Goal: Information Seeking & Learning: Find specific fact

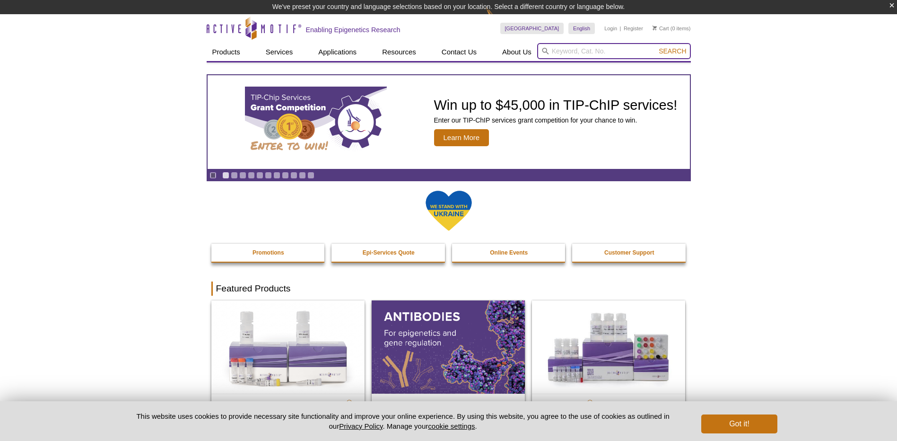
click at [552, 52] on input "search" at bounding box center [614, 51] width 154 height 16
paste input "61671"
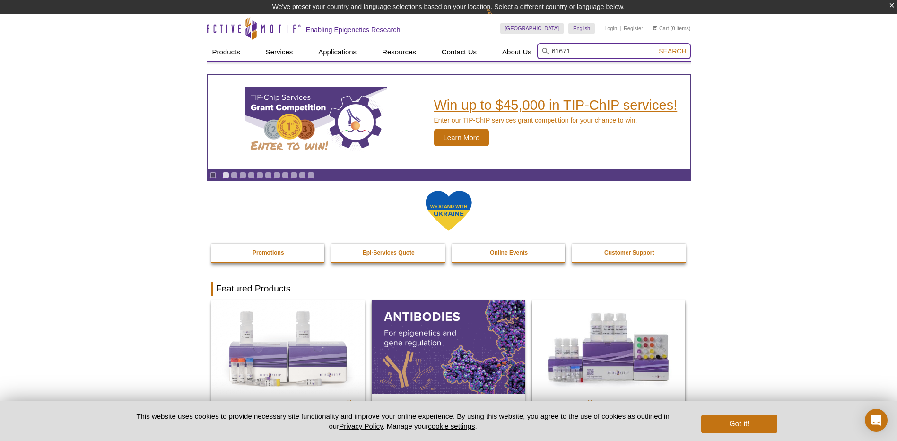
type input "61671"
click at [586, 133] on div "Win up to $45,000 in TIP-ChIP services! Enter our TIP-ChIP services grant compe…" at bounding box center [555, 122] width 243 height 48
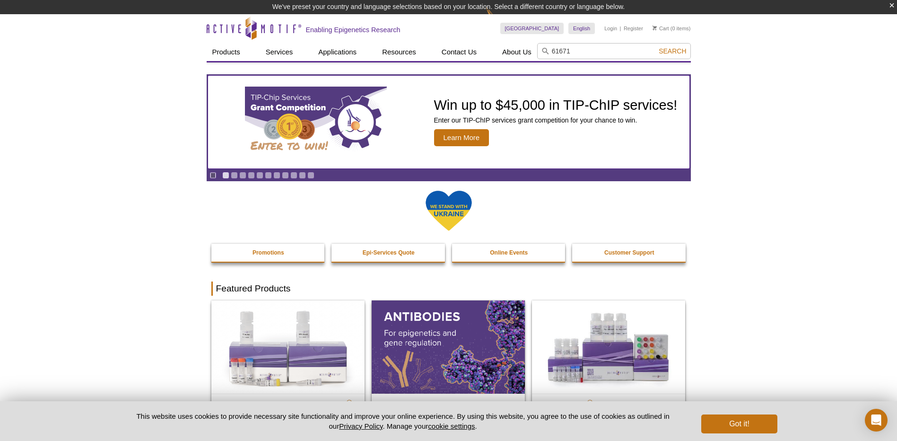
click at [208, 75] on link "Win up to $45,000 in TIP-ChIP services! Enter our TIP-ChIP services grant compe…" at bounding box center [449, 122] width 482 height 94
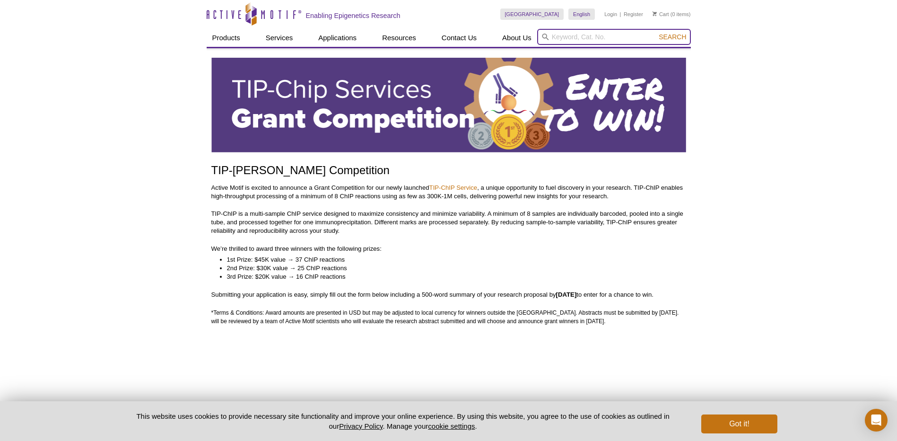
click at [572, 37] on input "search" at bounding box center [614, 37] width 154 height 16
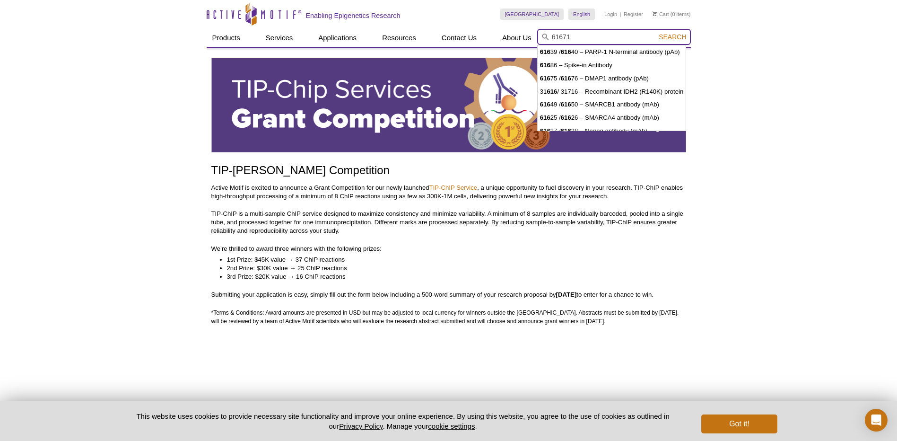
type input "61671"
click at [656, 33] on button "Search" at bounding box center [672, 37] width 33 height 9
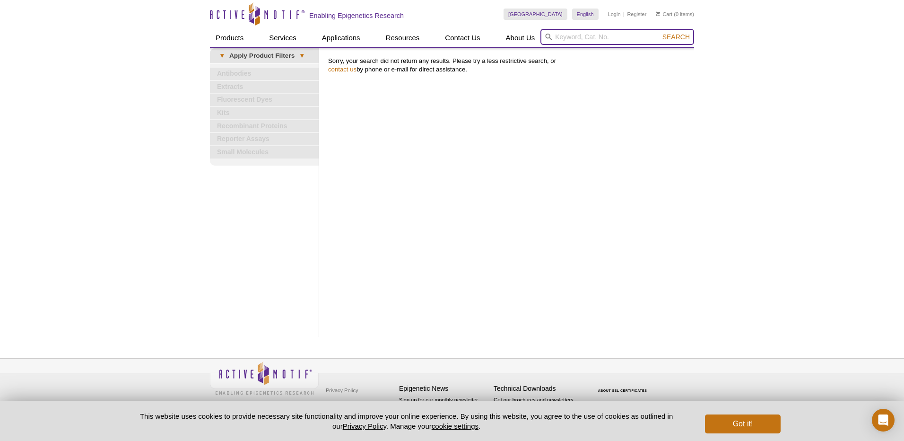
click at [572, 37] on input "search" at bounding box center [617, 37] width 154 height 16
type input "c-kit"
click at [659, 33] on button "Search" at bounding box center [675, 37] width 33 height 9
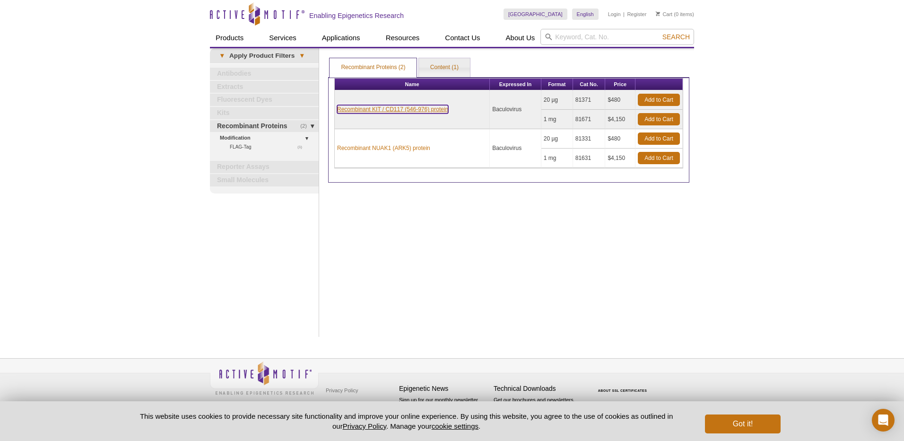
click at [395, 112] on link "Recombinant KIT / CD117 (546-976) protein" at bounding box center [392, 109] width 111 height 9
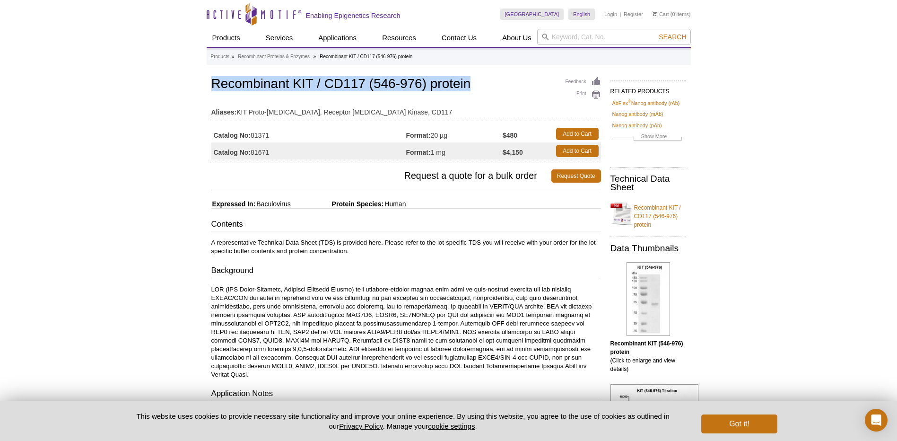
drag, startPoint x: 207, startPoint y: 85, endPoint x: 479, endPoint y: 87, distance: 271.8
click at [479, 87] on div "Feedback Print Recombinant KIT / CD117 (546-976) protein Aliases: KIT Proto-[ME…" at bounding box center [404, 439] width 394 height 728
copy h1 "Recombinant KIT / CD117 (546-976) protein"
drag, startPoint x: 279, startPoint y: 135, endPoint x: 252, endPoint y: 138, distance: 26.6
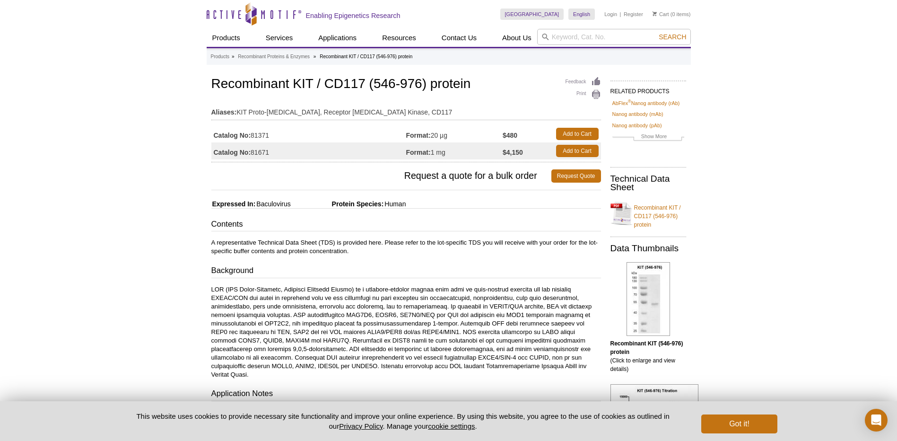
click at [252, 138] on td "Catalog No: 81371" at bounding box center [308, 133] width 195 height 17
drag, startPoint x: 252, startPoint y: 138, endPoint x: 261, endPoint y: 139, distance: 9.0
copy td "81371"
